Goal: Task Accomplishment & Management: Use online tool/utility

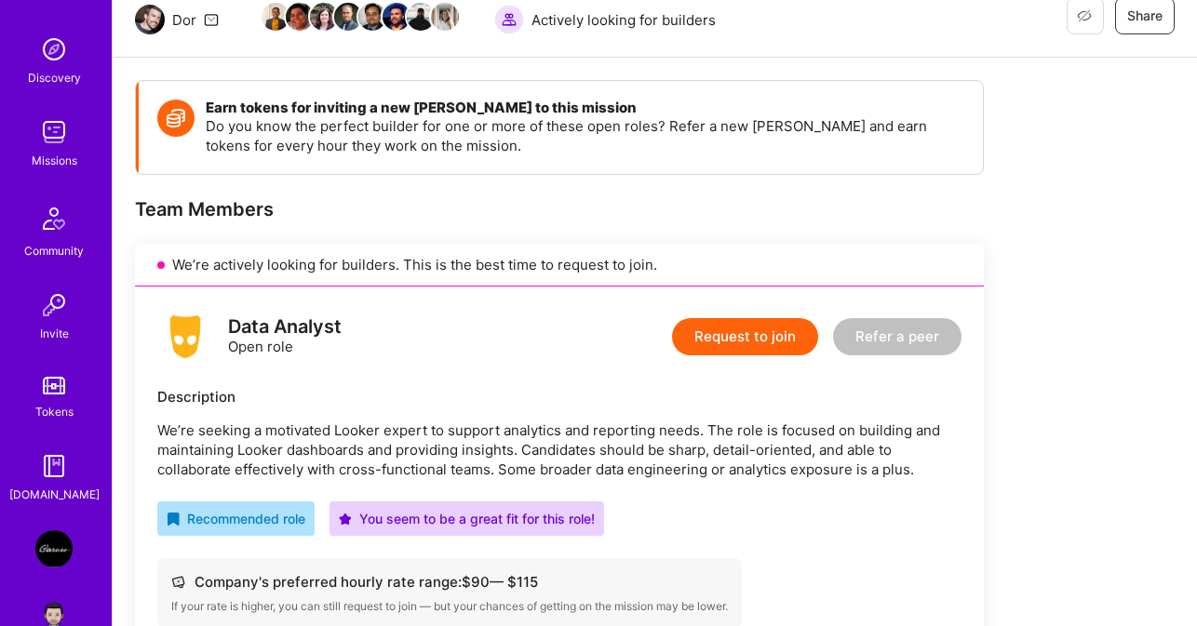
scroll to position [206, 0]
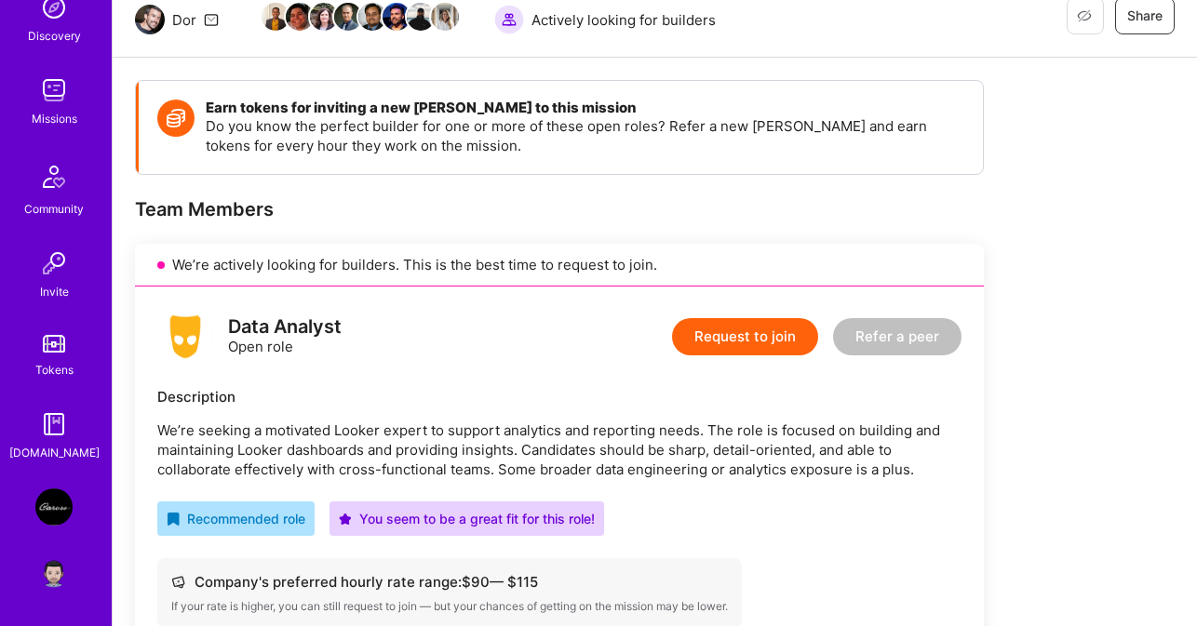
click at [48, 571] on img at bounding box center [53, 570] width 37 height 37
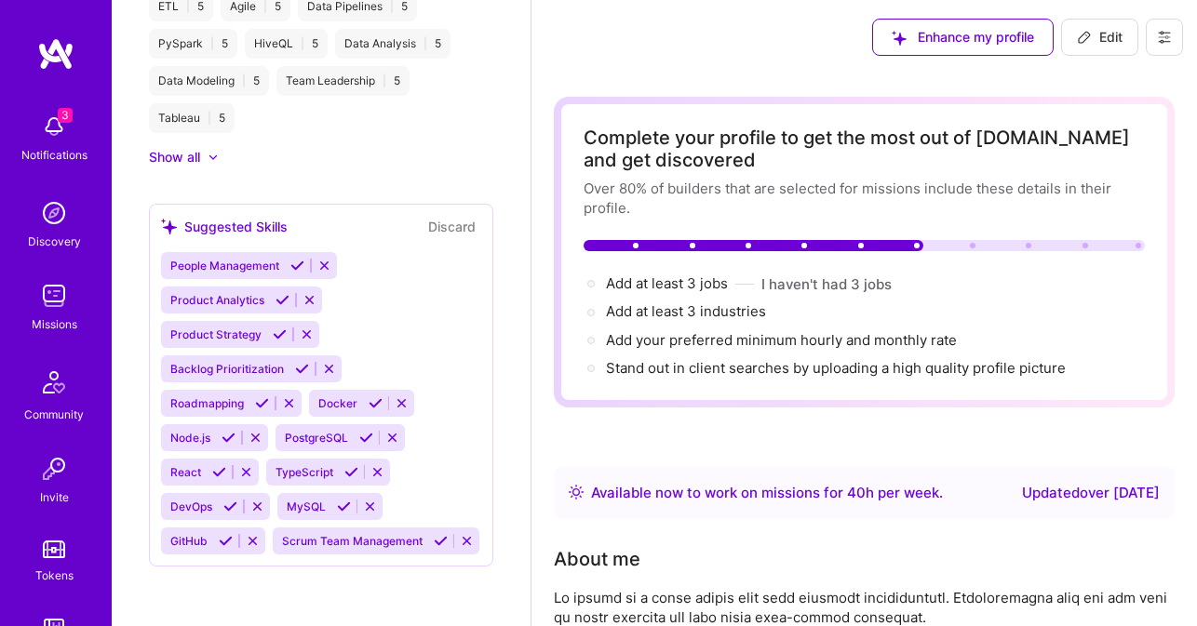
click at [47, 300] on img at bounding box center [53, 295] width 37 height 37
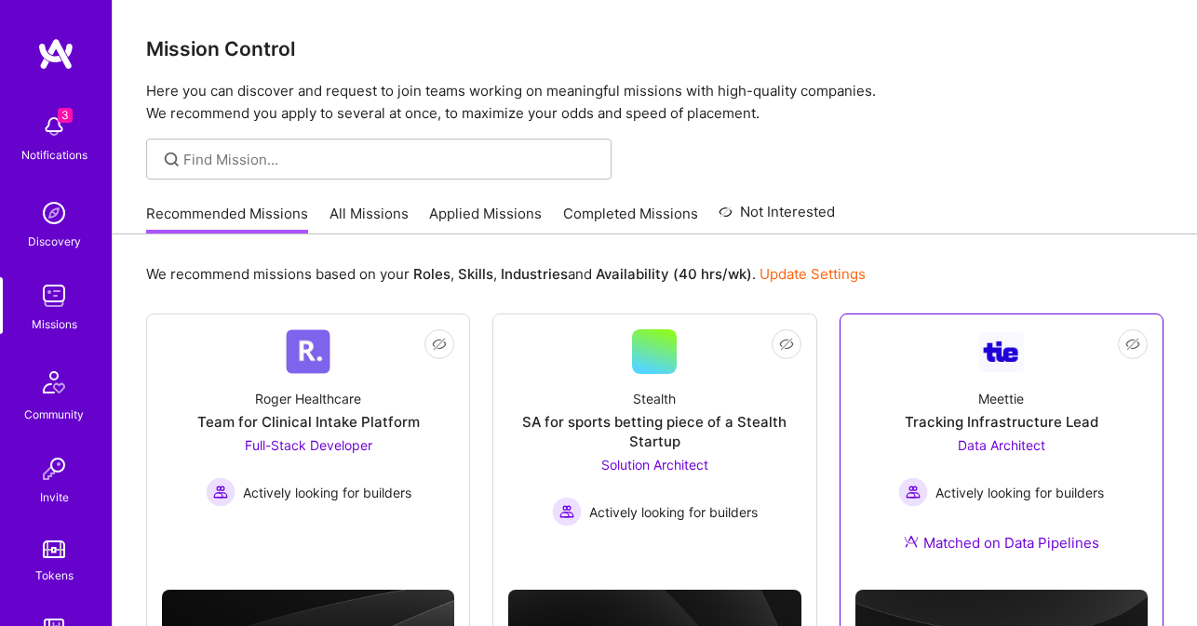
click at [893, 370] on link "Not Interested Meettie Tracking Infrastructure Lead Data Architect Actively loo…" at bounding box center [1001, 452] width 292 height 246
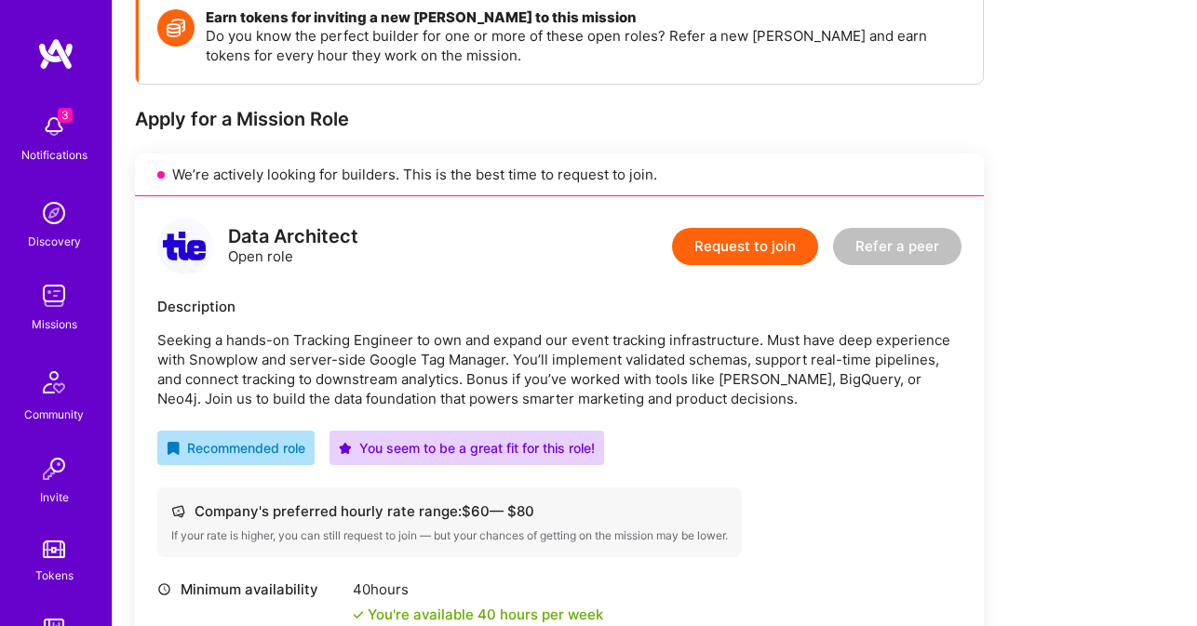
scroll to position [128, 0]
